Goal: Find specific page/section: Find specific page/section

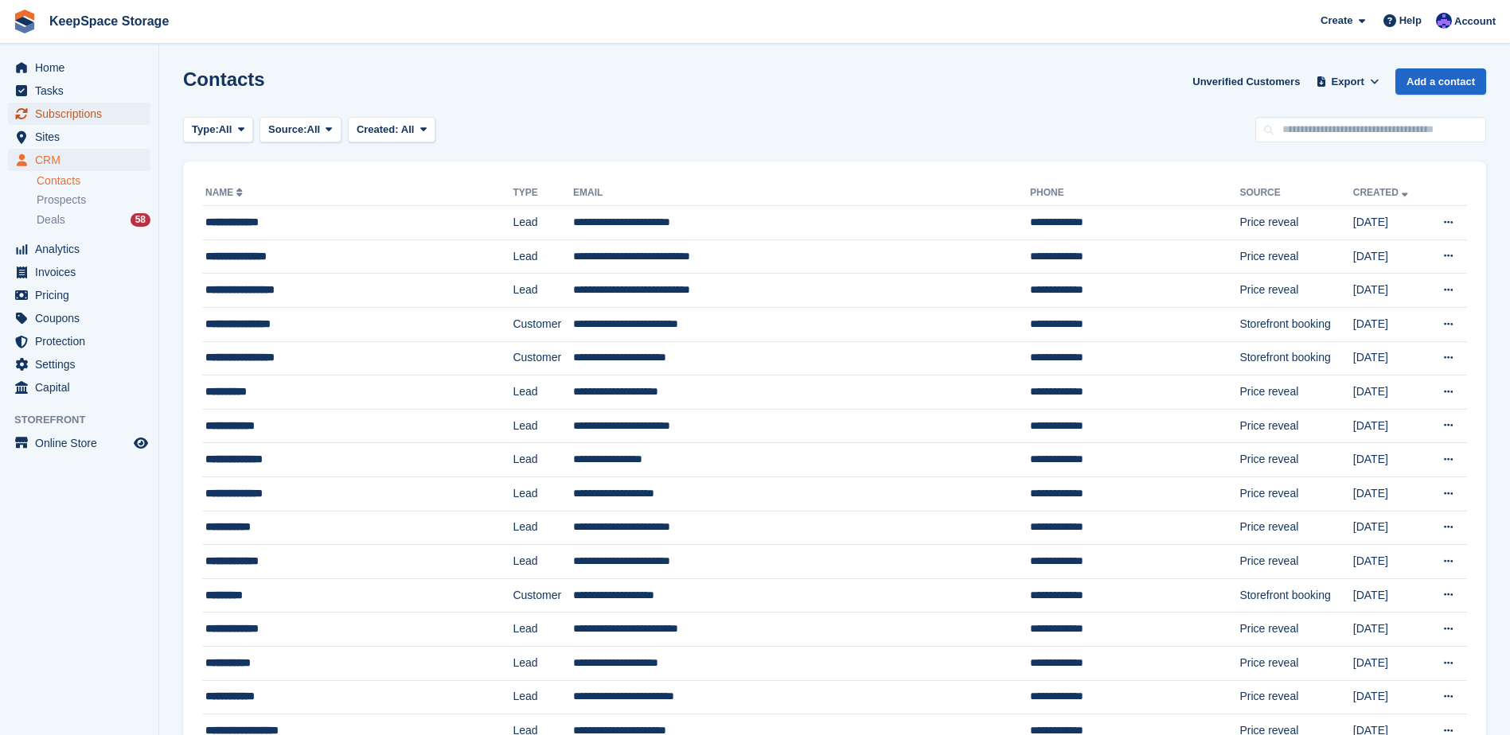
click at [71, 113] on span "Subscriptions" at bounding box center [83, 114] width 96 height 22
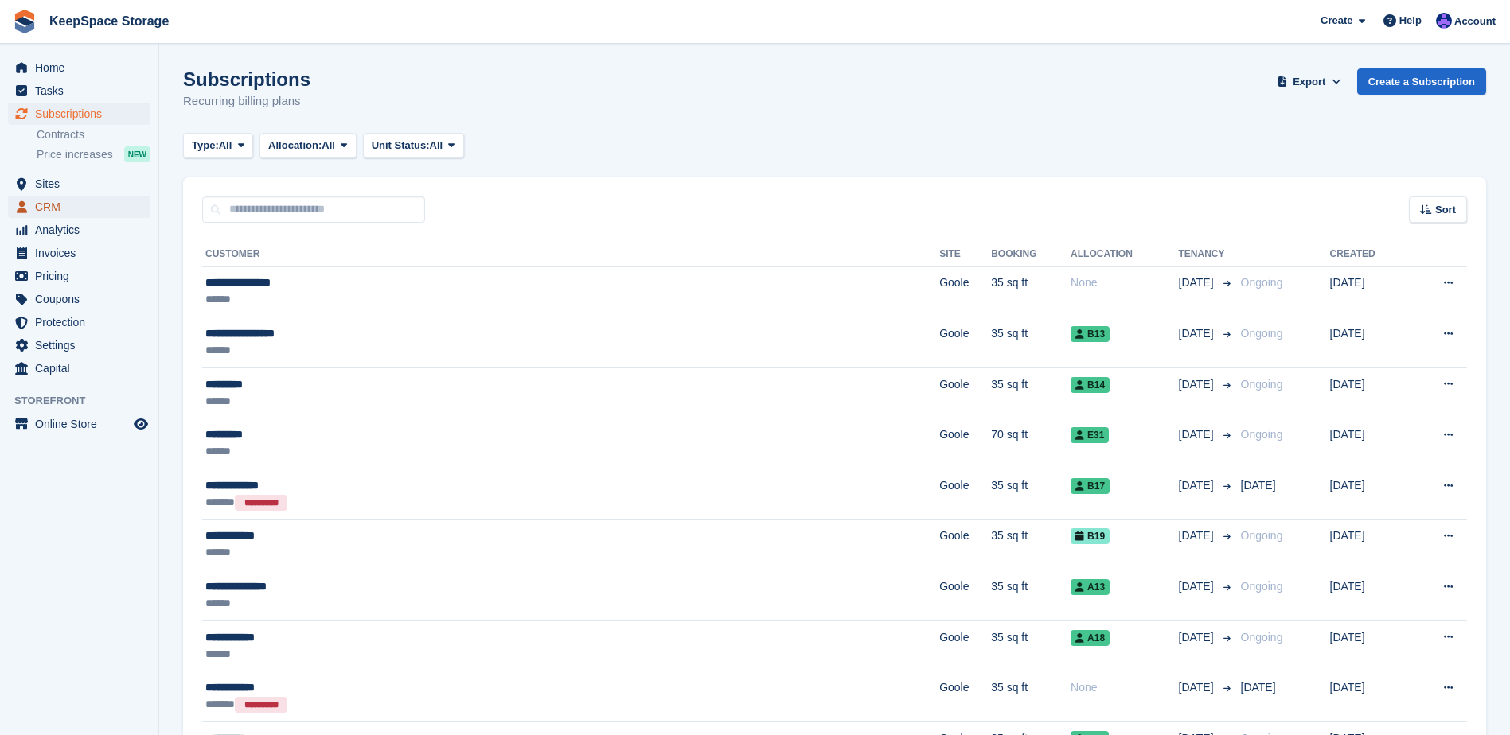
click at [88, 199] on span "CRM" at bounding box center [83, 207] width 96 height 22
